Goal: Communication & Community: Participate in discussion

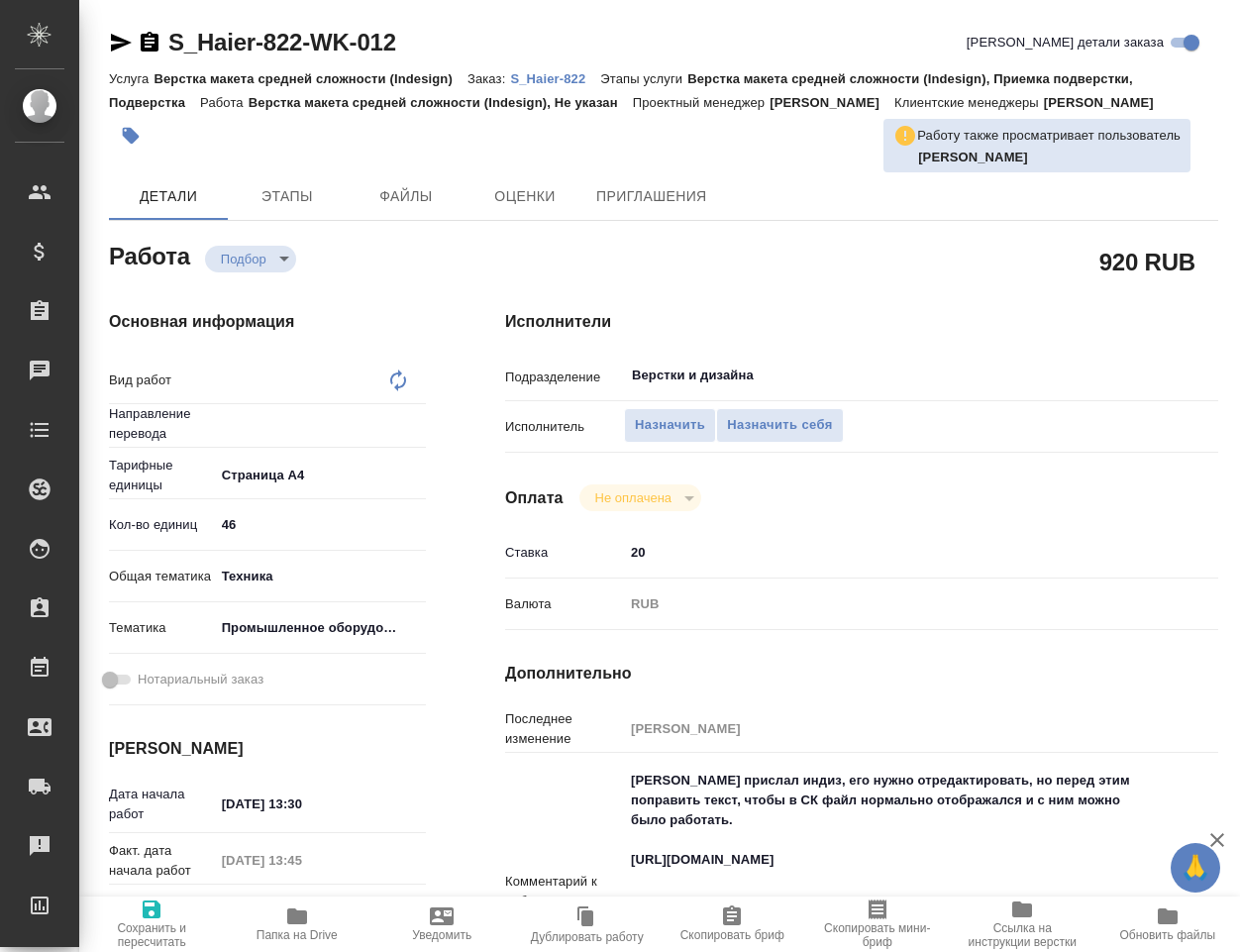
type textarea "x"
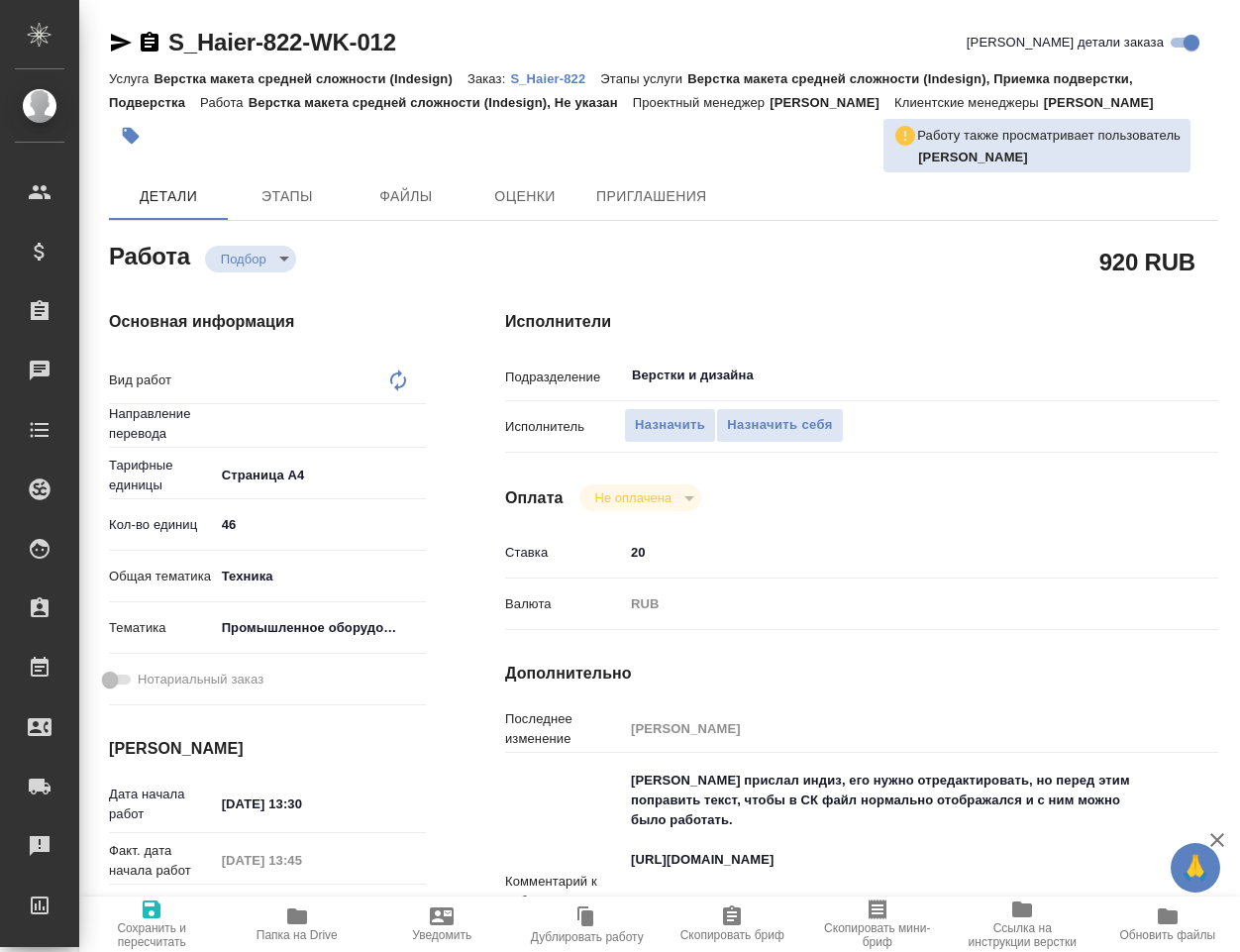
type textarea "x"
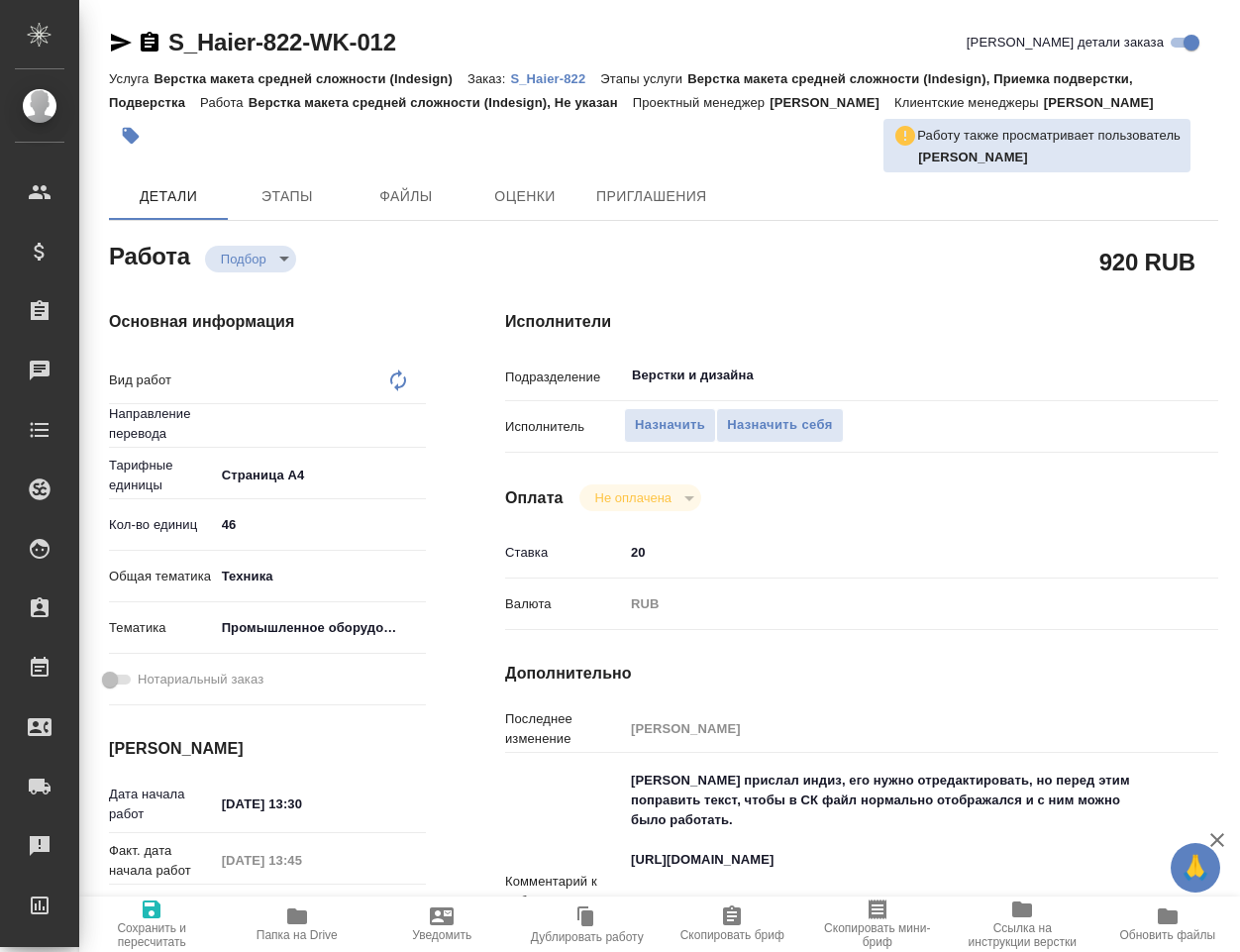
type textarea "x"
type textarea "Верстка макета средней сложности (Indesign)"
type textarea "x"
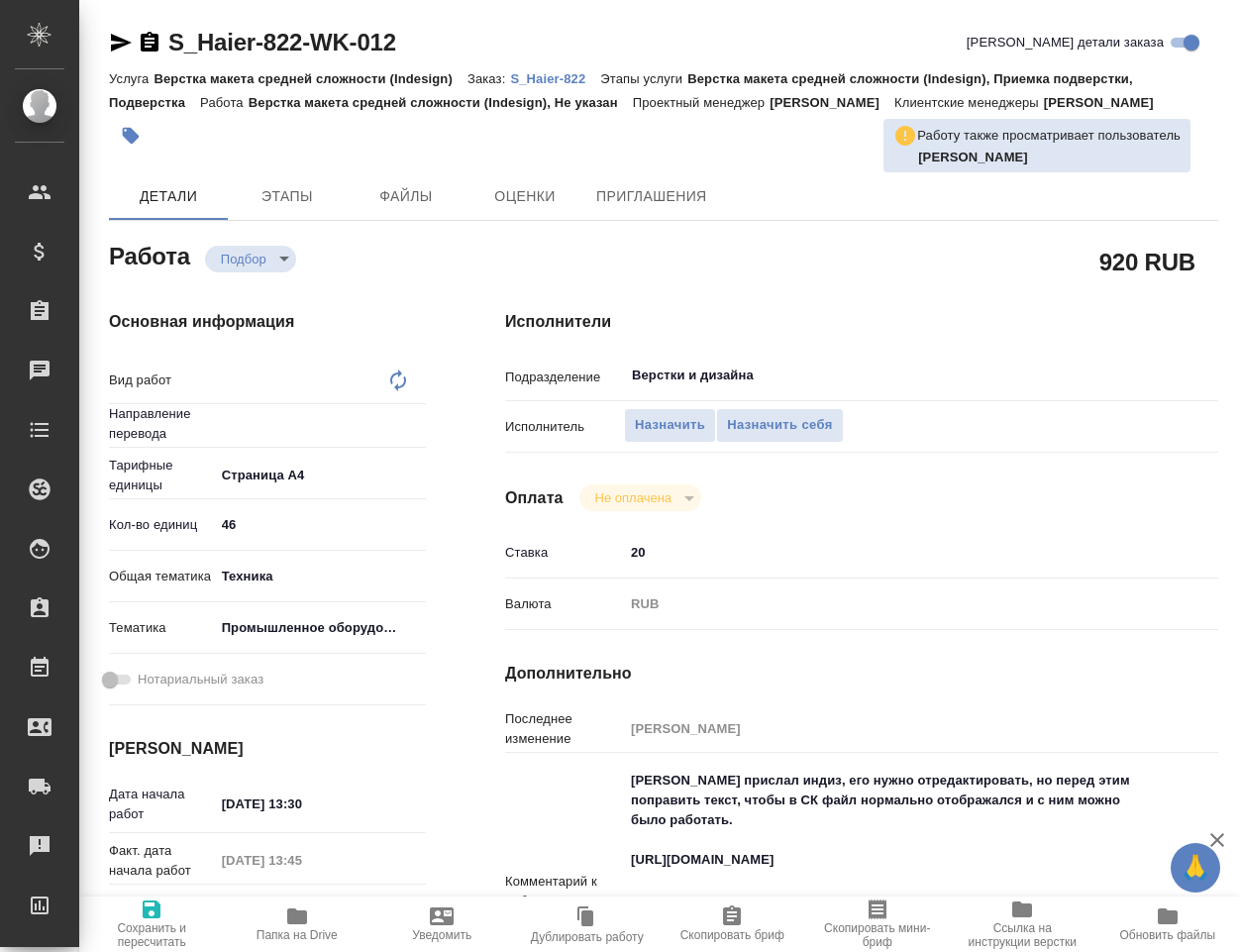
type textarea "x"
type input "Не указан"
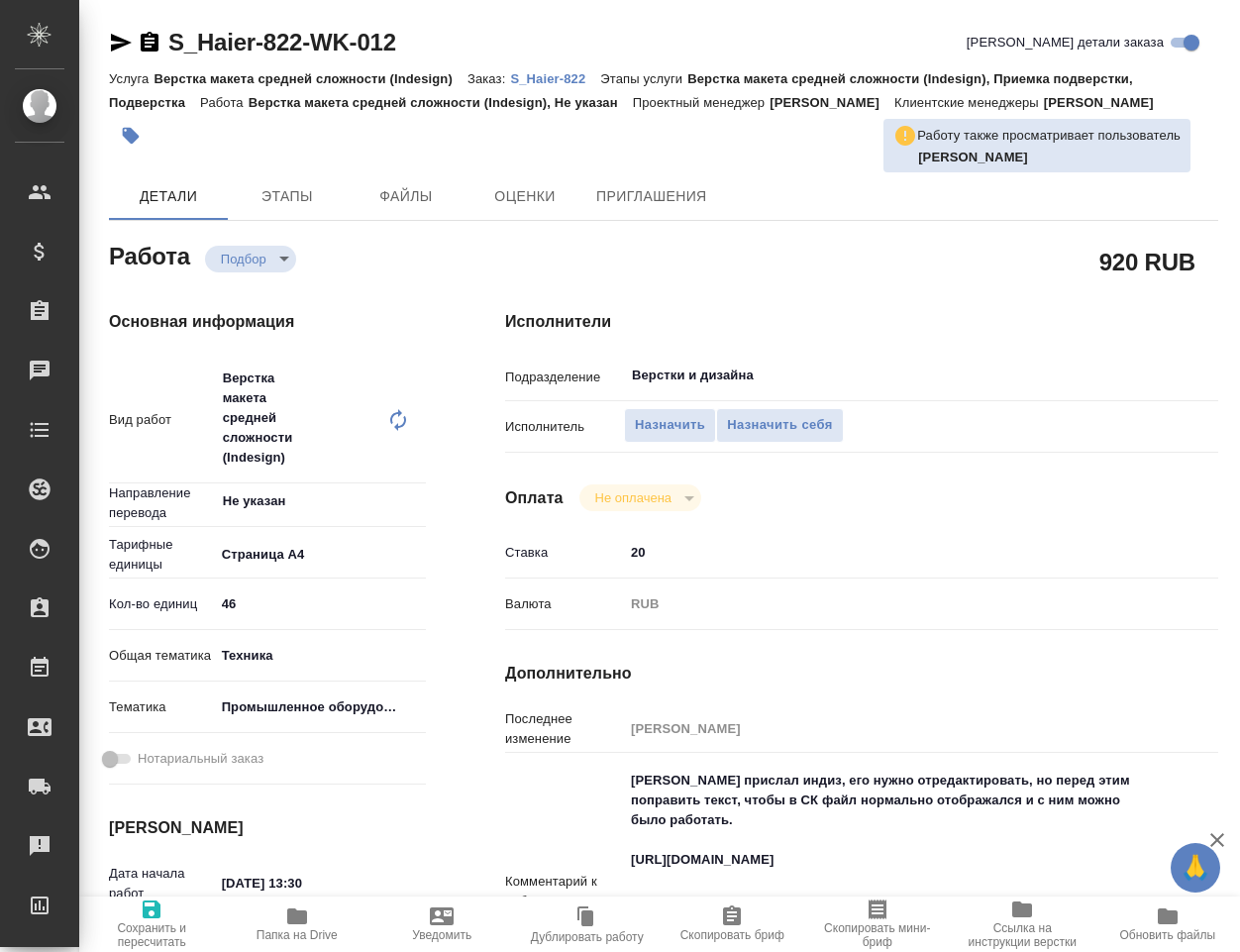
type textarea "x"
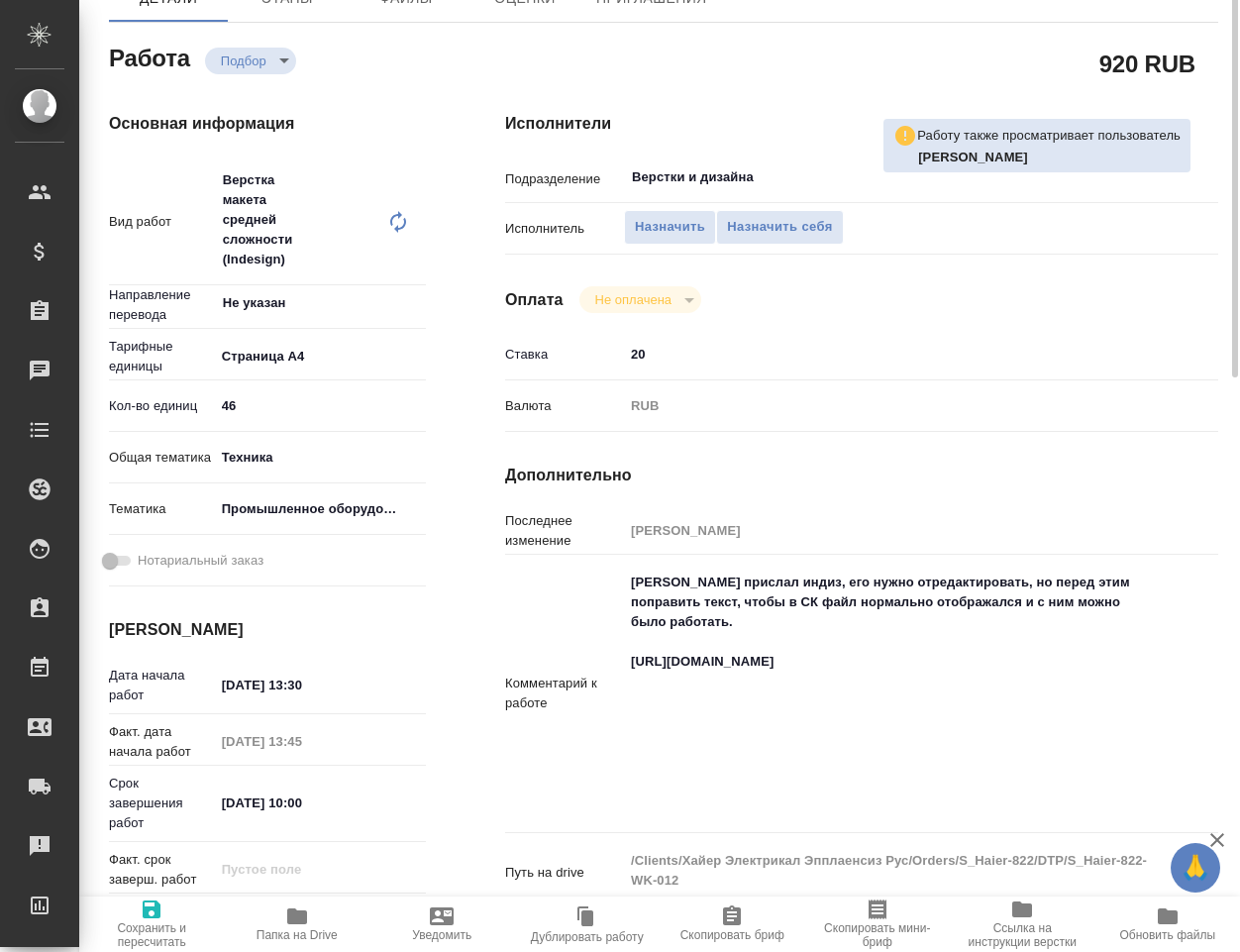
type textarea "x"
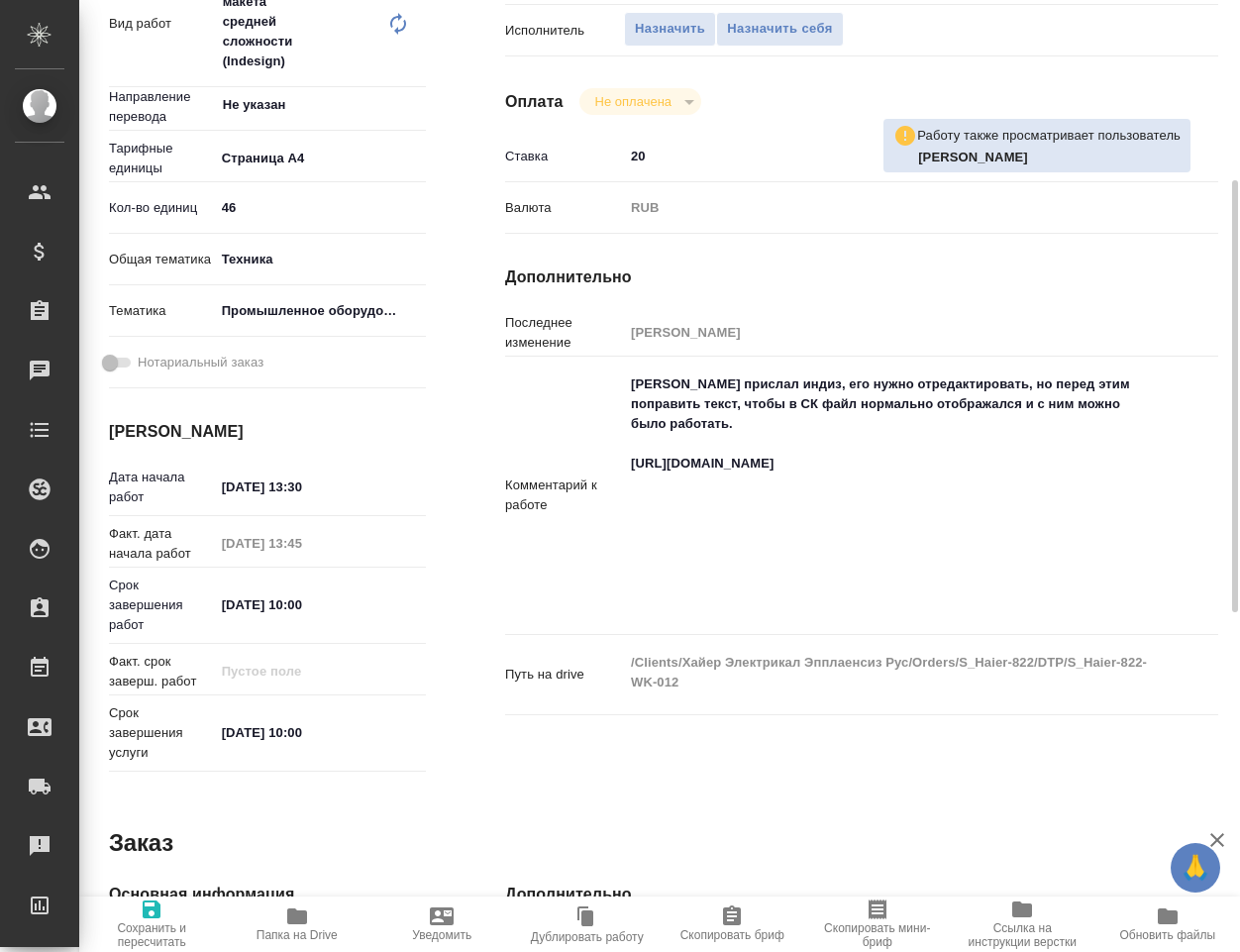
type textarea "x"
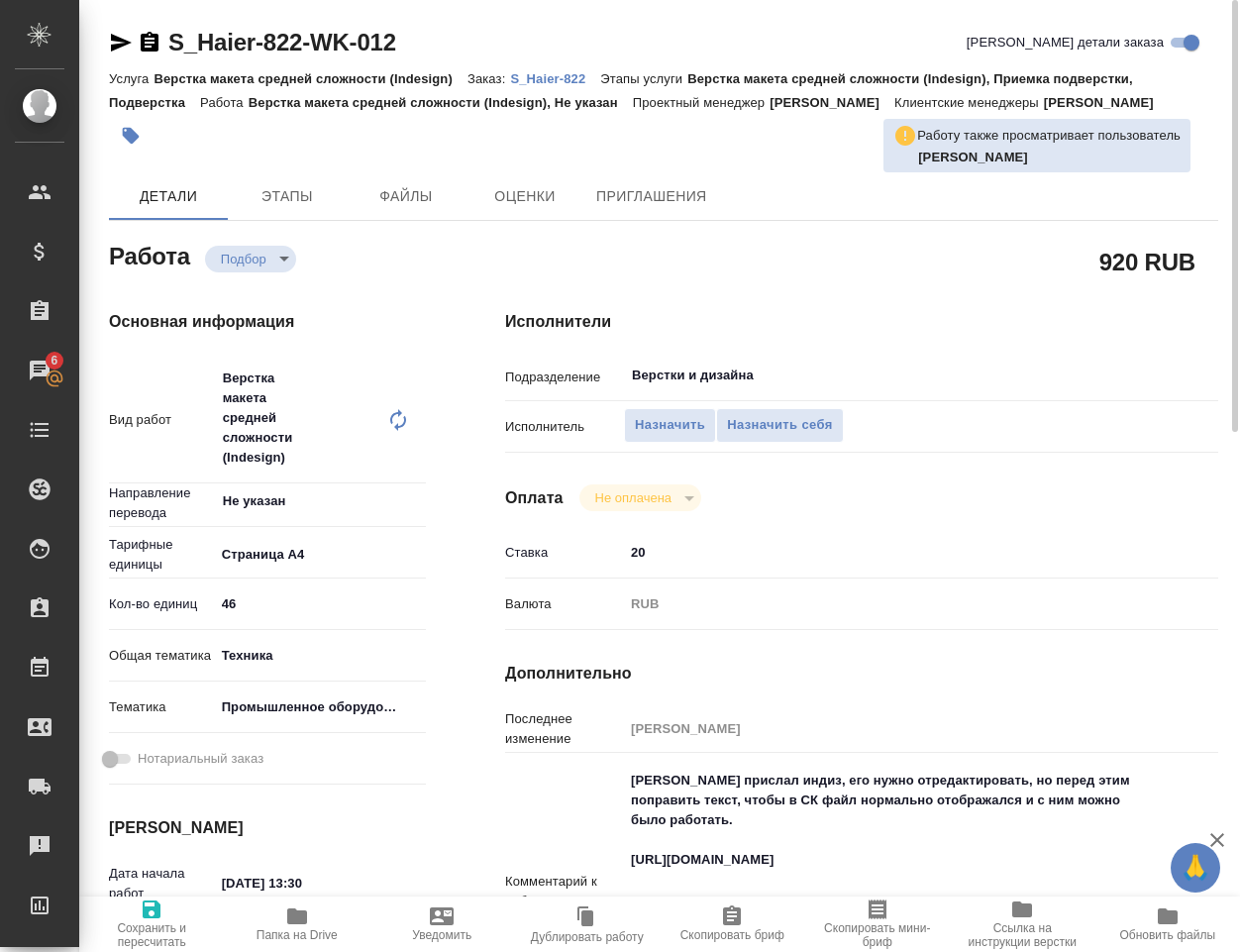
click at [561, 82] on p "S_Haier-822" at bounding box center [555, 79] width 91 height 15
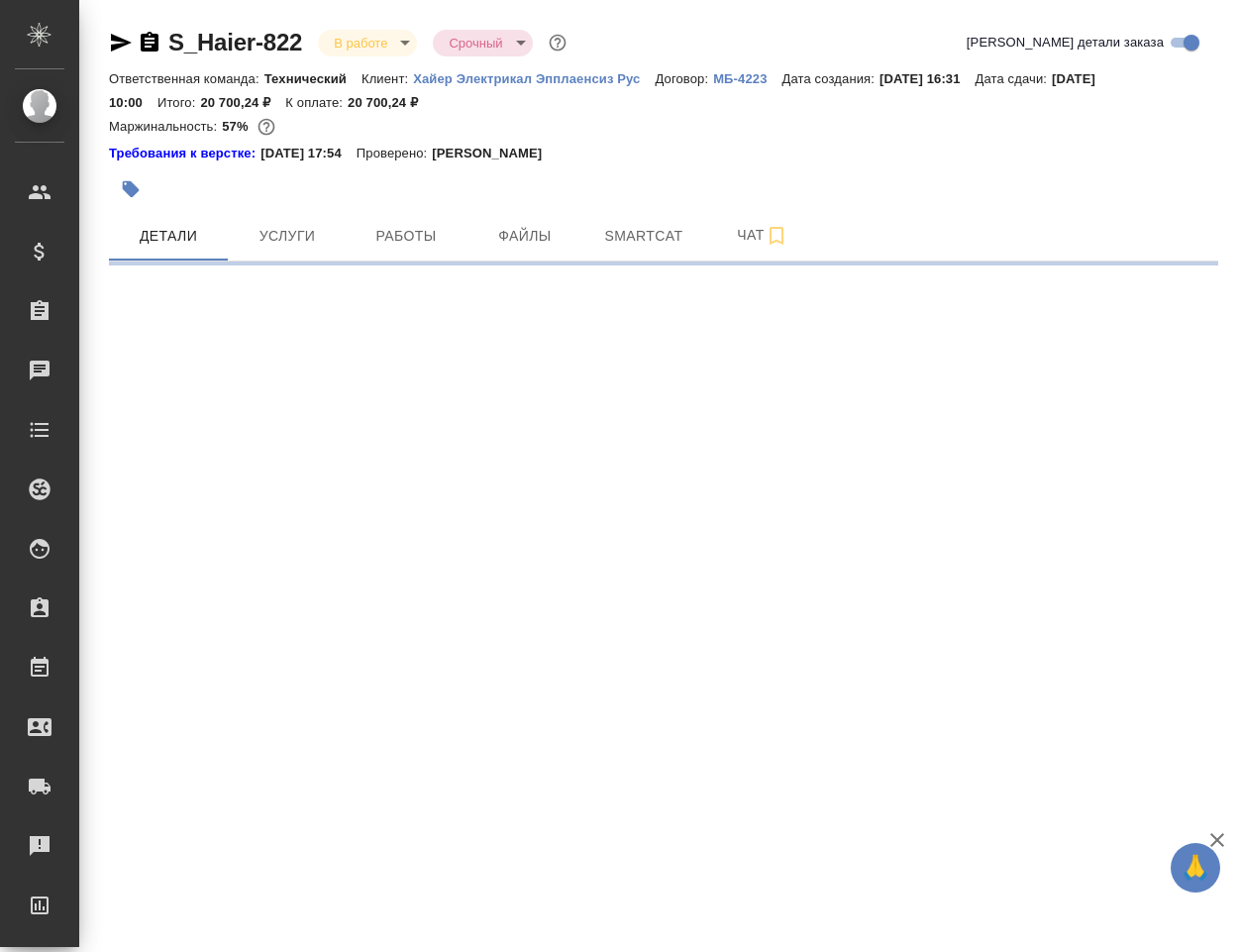
select select "RU"
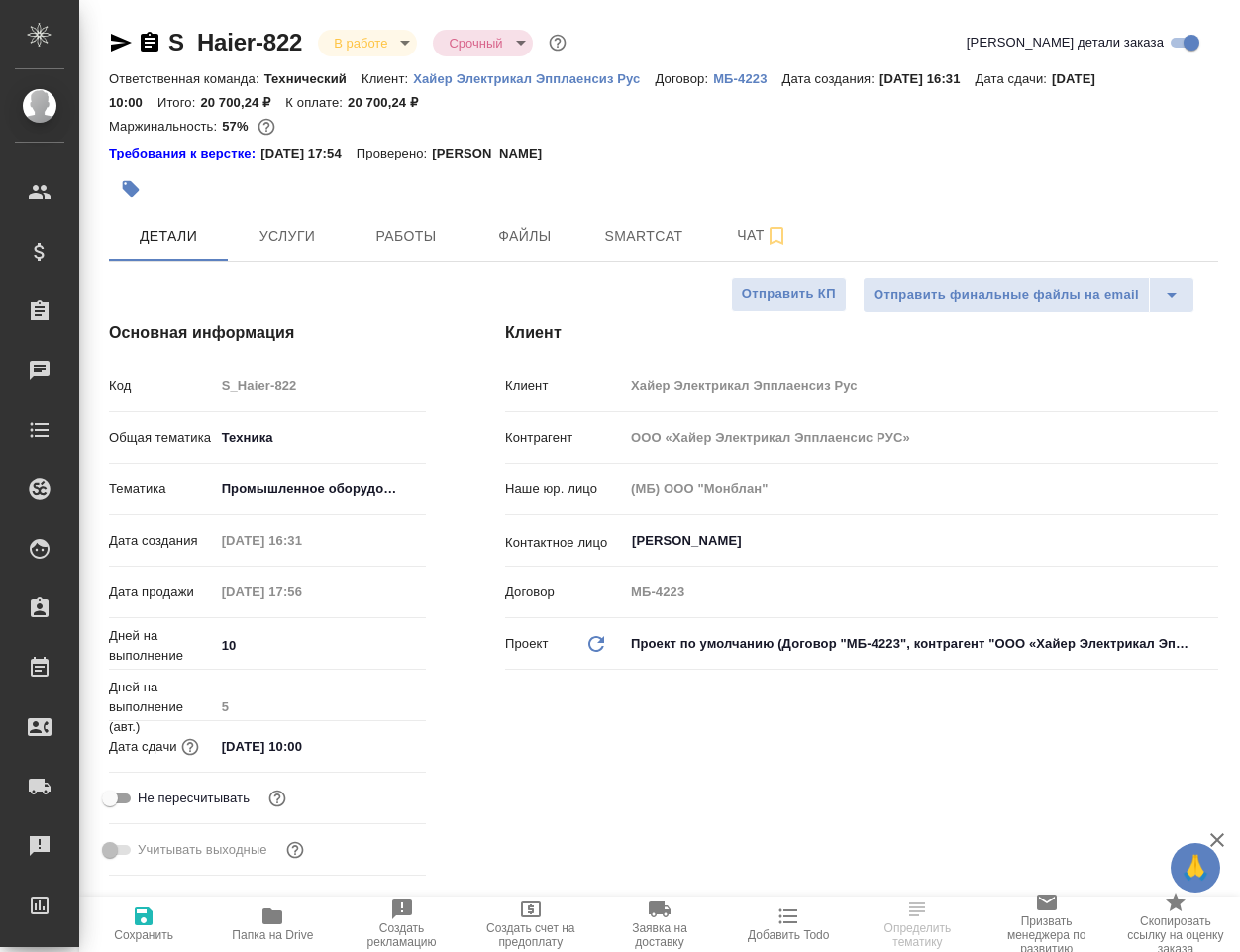
type textarea "x"
type input "[PERSON_NAME]"
type textarea "x"
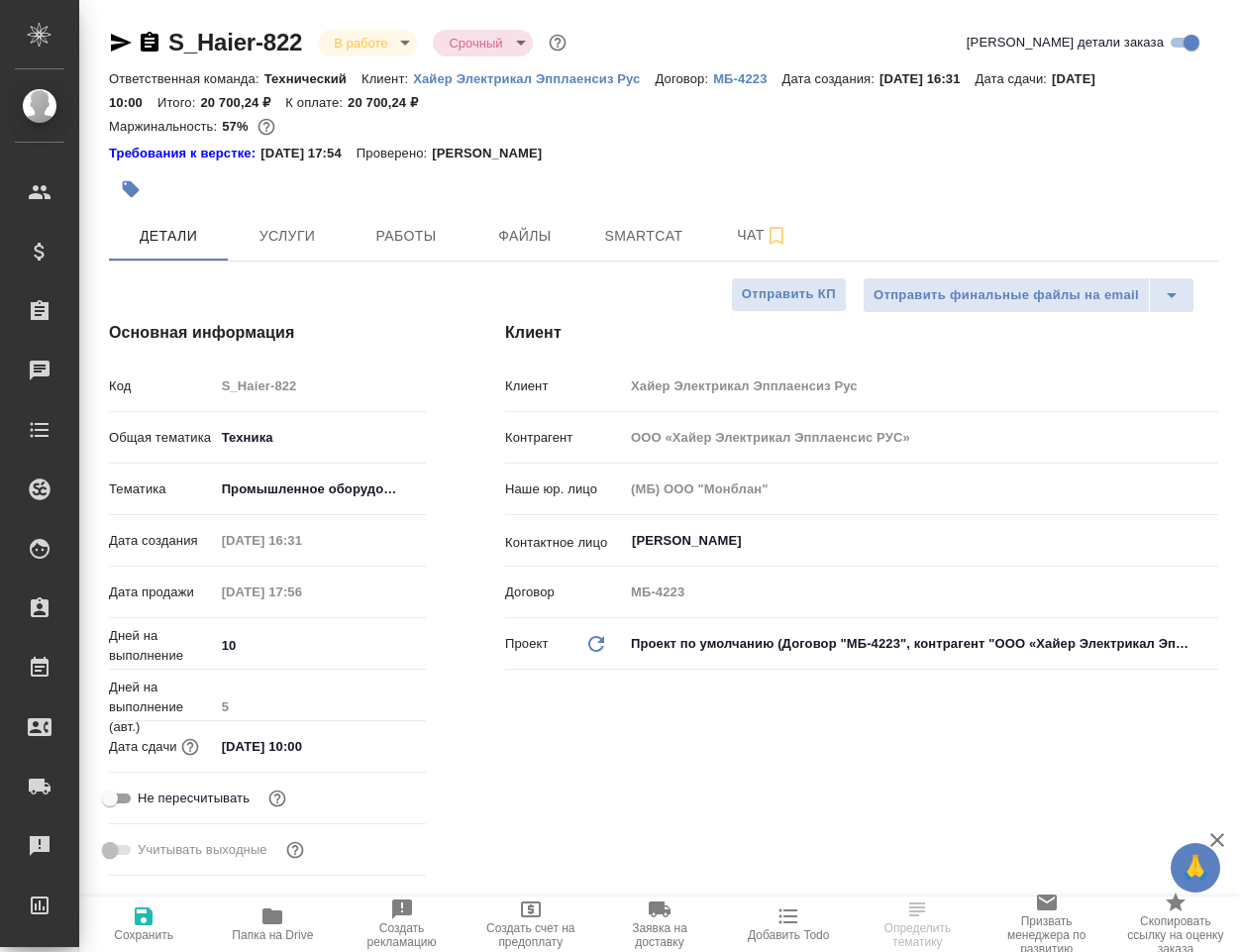
type textarea "x"
click at [749, 236] on span "Чат" at bounding box center [763, 235] width 96 height 25
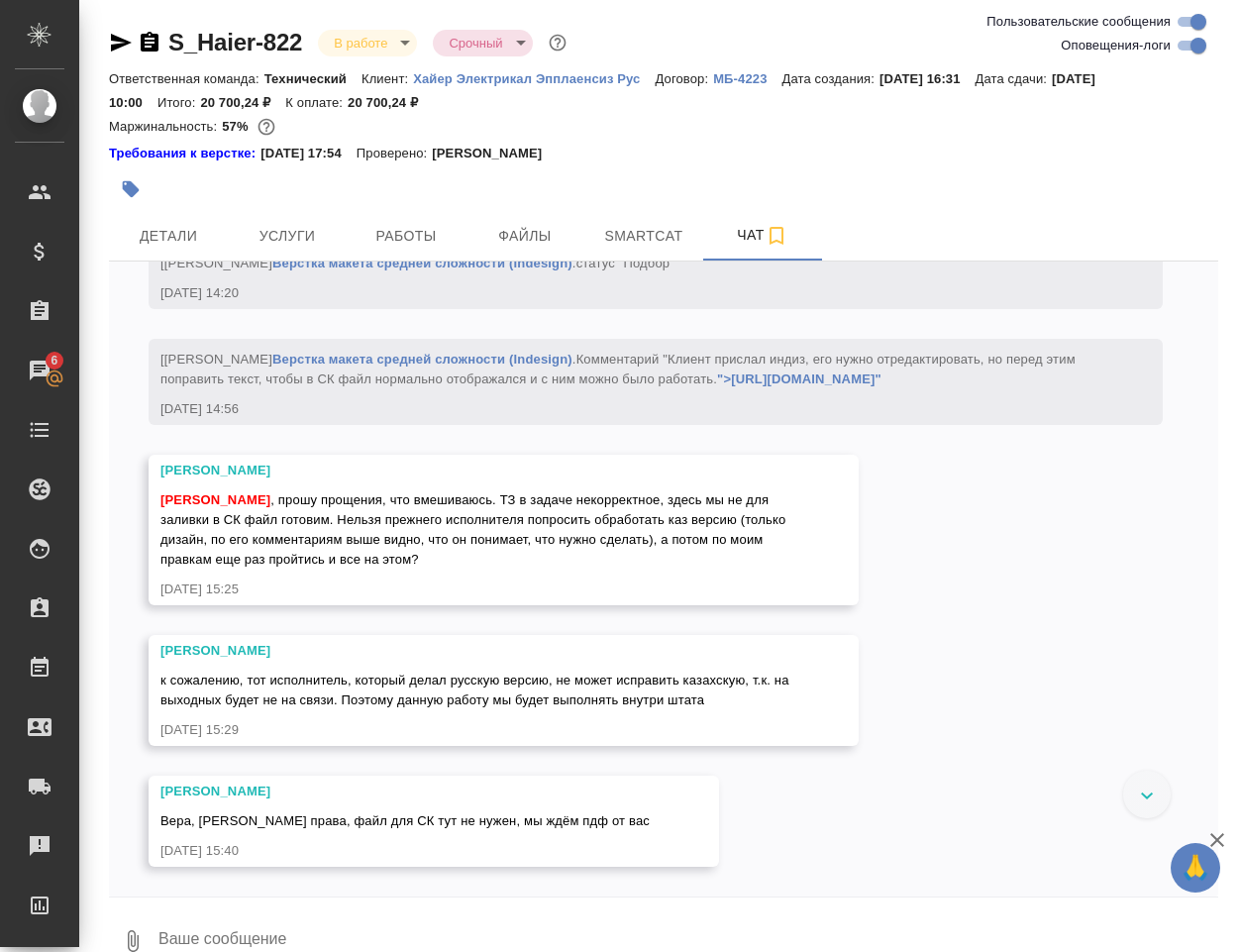
scroll to position [36829, 0]
click at [846, 747] on div "07.08, [DATE] [[PERSON_NAME] оставил комментарий: ">[URL][DOMAIN_NAME]" [DATE] …" at bounding box center [664, 579] width 1110 height 635
click at [987, 728] on div "07.08, [DATE] [[PERSON_NAME] оставил комментарий: ">[URL][DOMAIN_NAME]" [DATE] …" at bounding box center [664, 579] width 1110 height 635
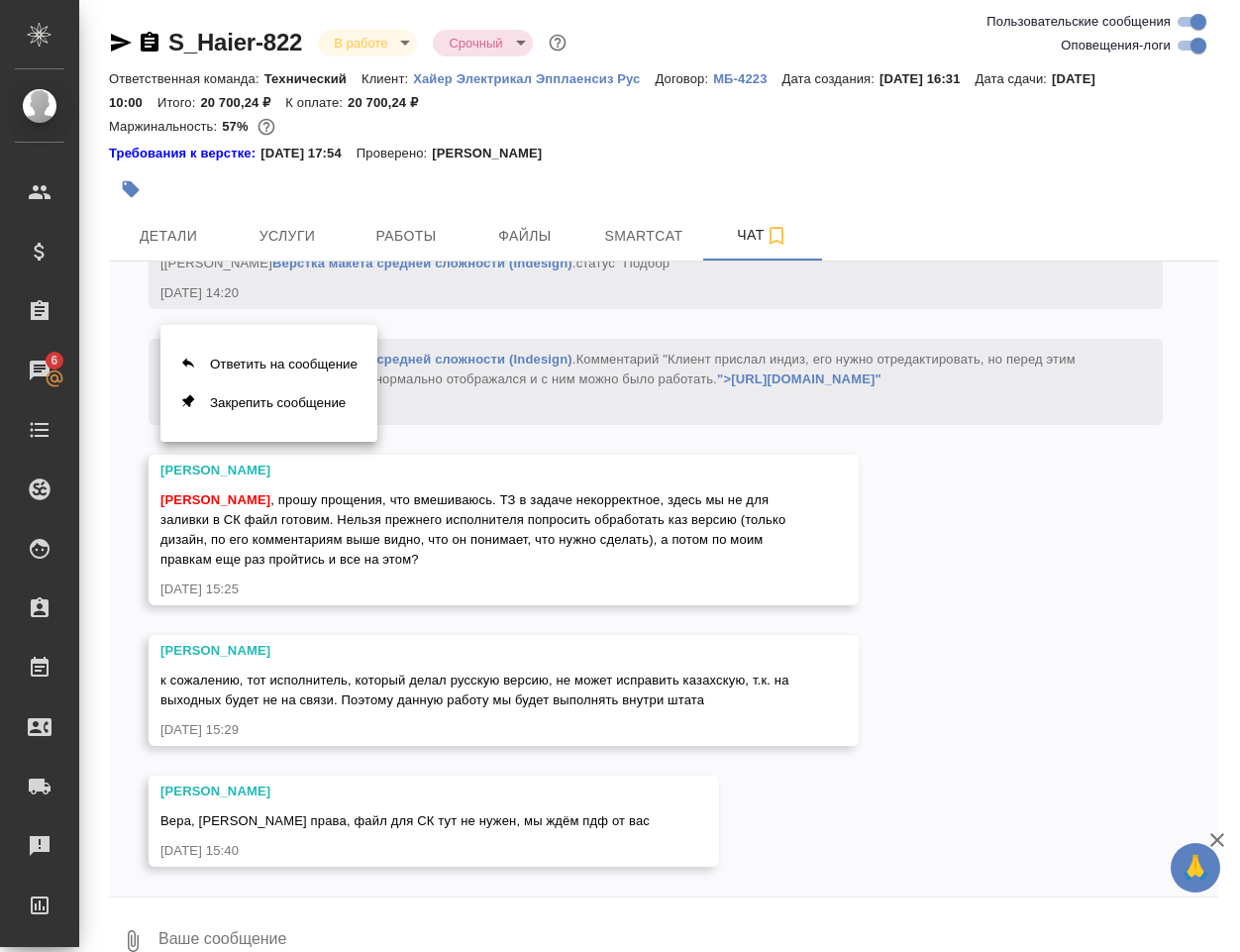
click at [527, 515] on div at bounding box center [620, 476] width 1240 height 952
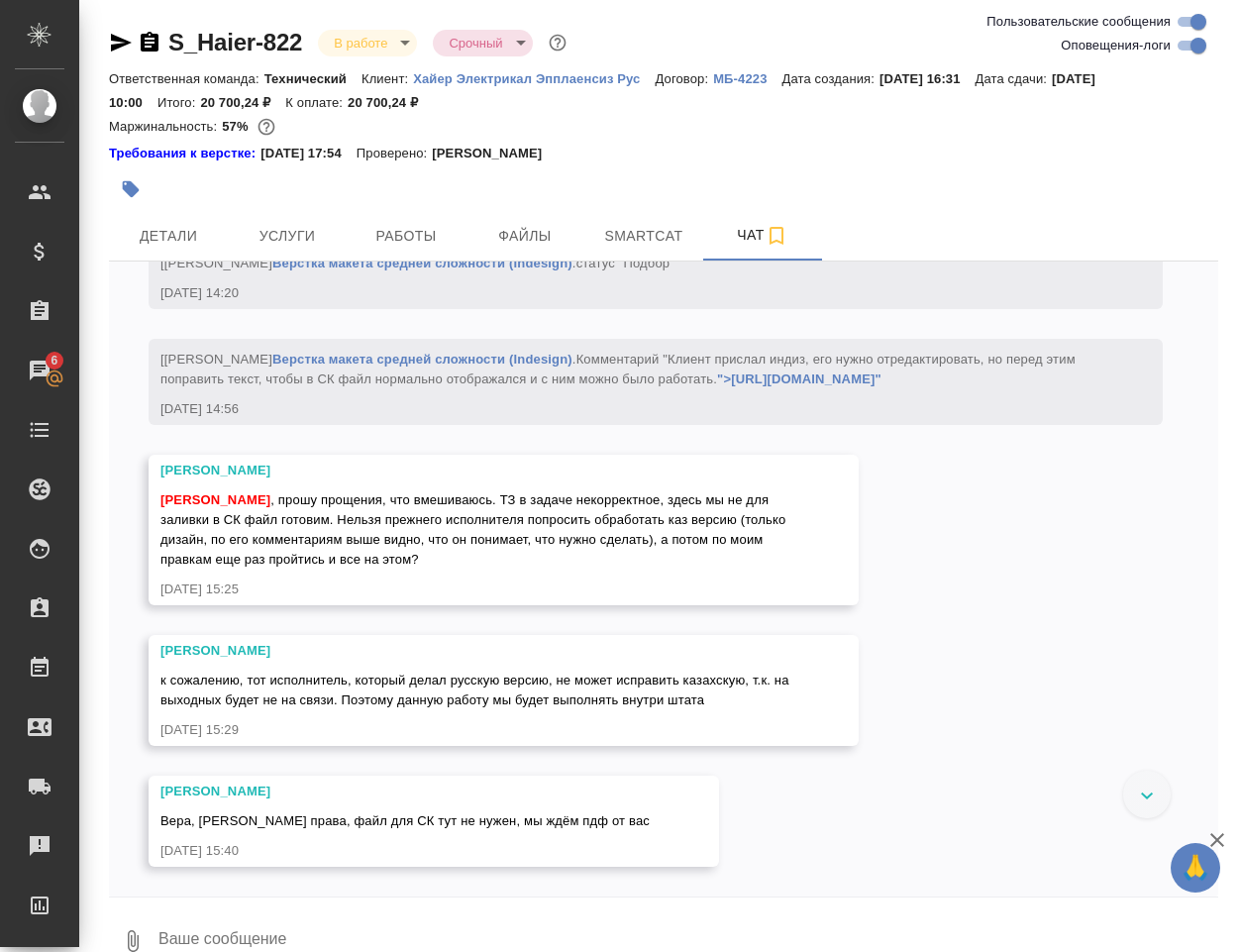
scroll to position [36434, 0]
click at [340, 389] on div "[[PERSON_NAME] Верстка макета средней сложности (Indesign) . Комментарий "[PERS…" at bounding box center [627, 366] width 933 height 45
click at [718, 386] on link "">[URL][DOMAIN_NAME]"" at bounding box center [799, 378] width 164 height 15
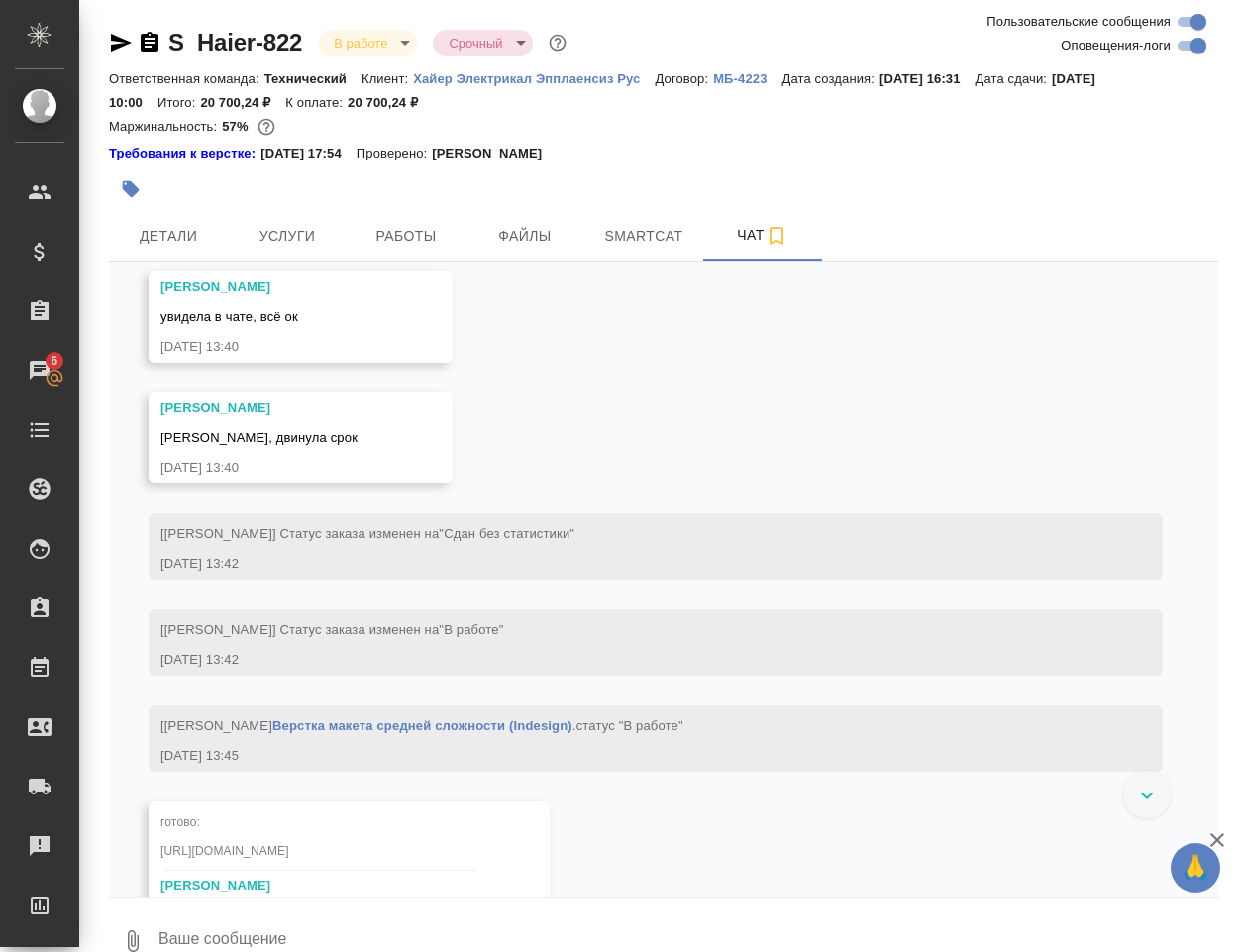
scroll to position [33066, 0]
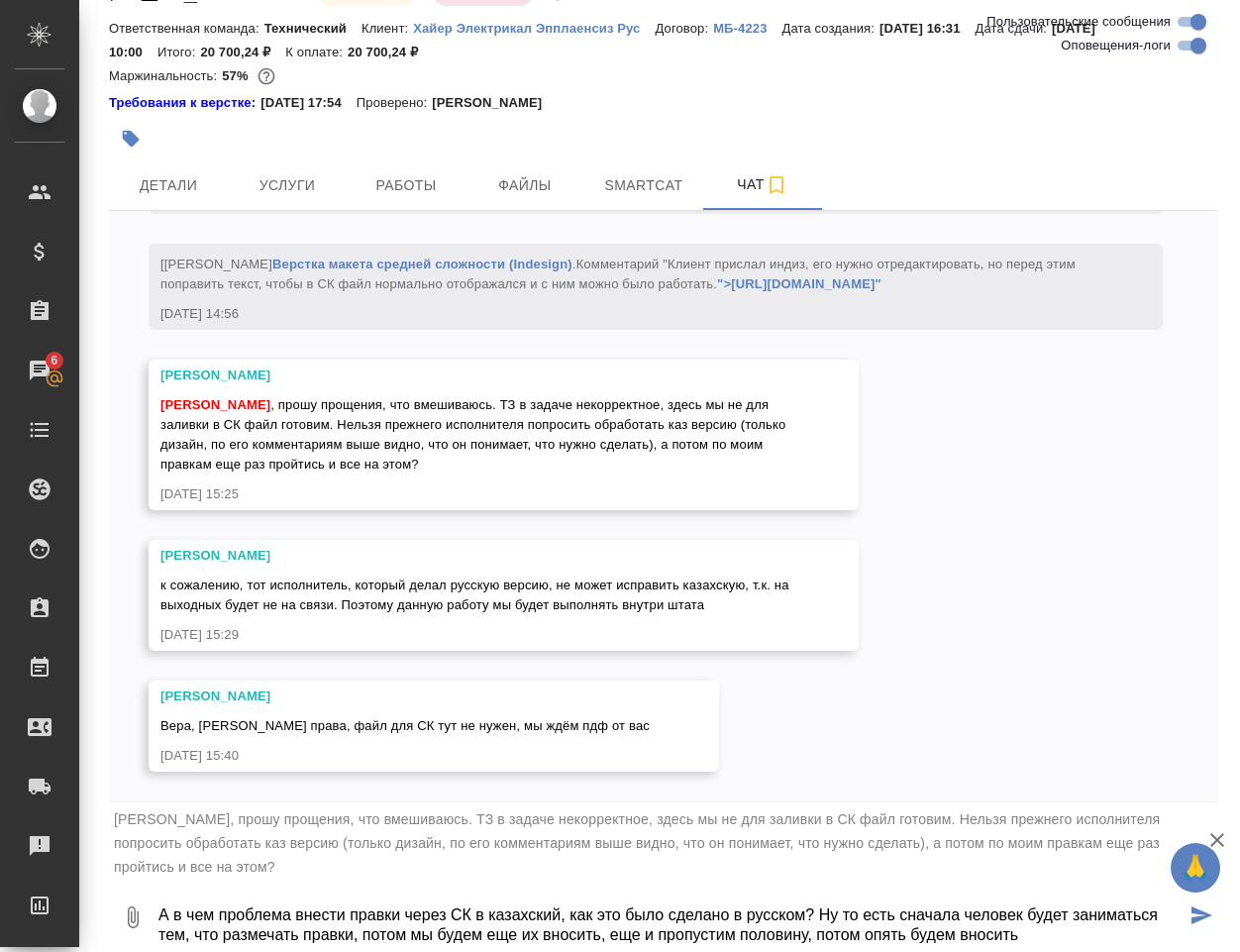
scroll to position [15, 0]
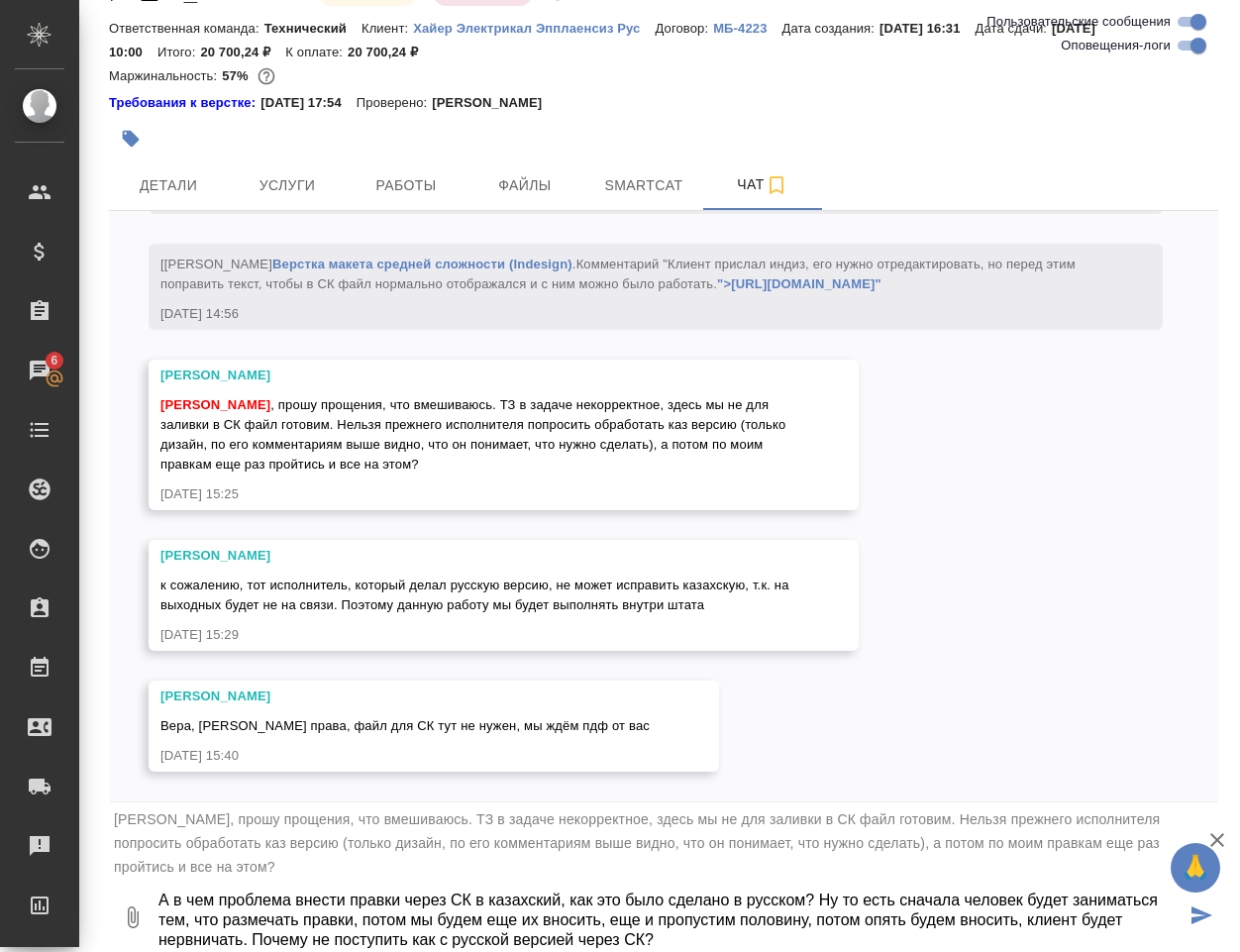
type textarea "А в чем проблема внести правки через СК в казахский, как это было сделано в рус…"
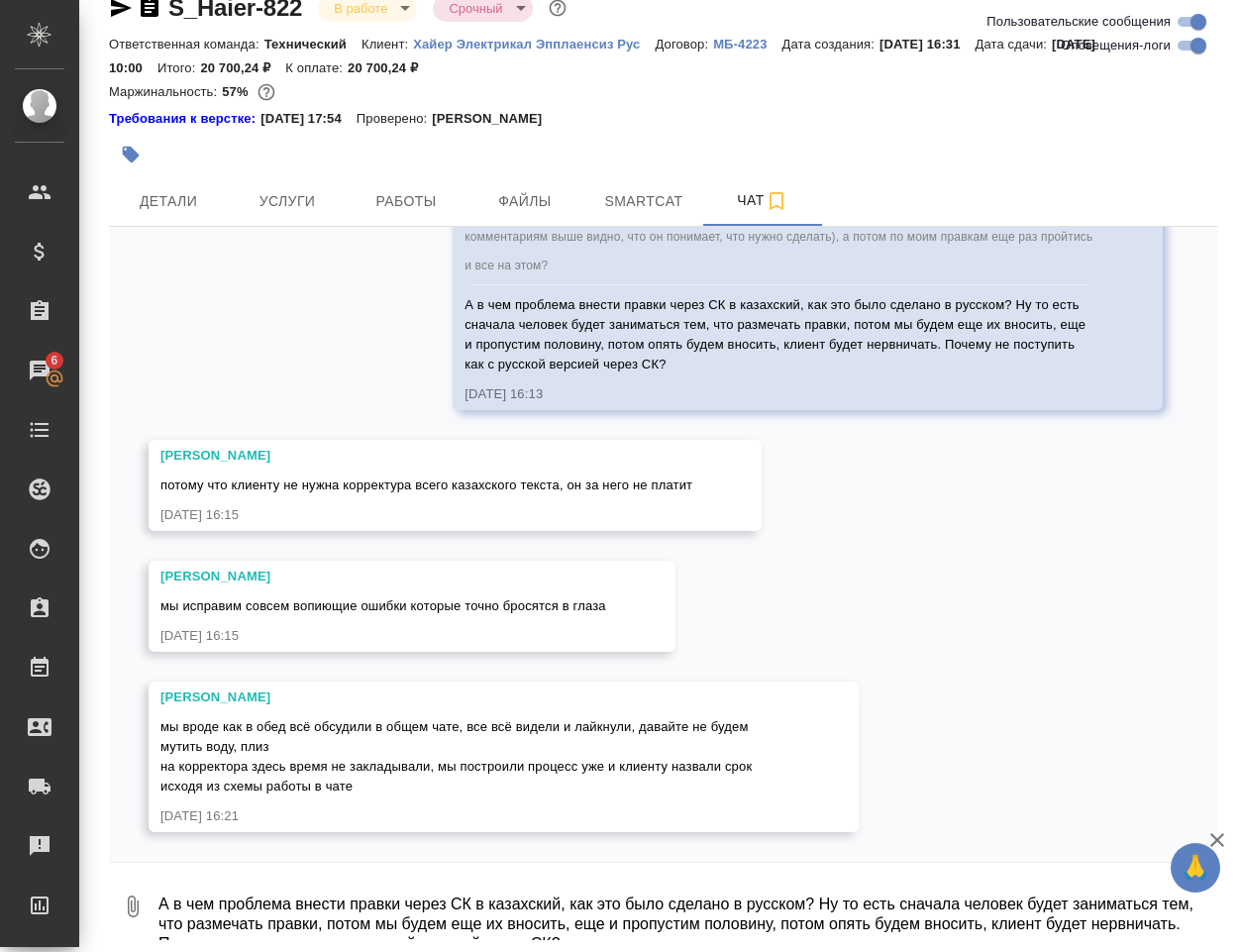
scroll to position [37536, 0]
click at [960, 680] on div "07.08, четверг [Усманова Ольга] Клиент оставил комментарий: ">https://drive.awa…" at bounding box center [664, 544] width 1110 height 635
